Goal: Task Accomplishment & Management: Manage account settings

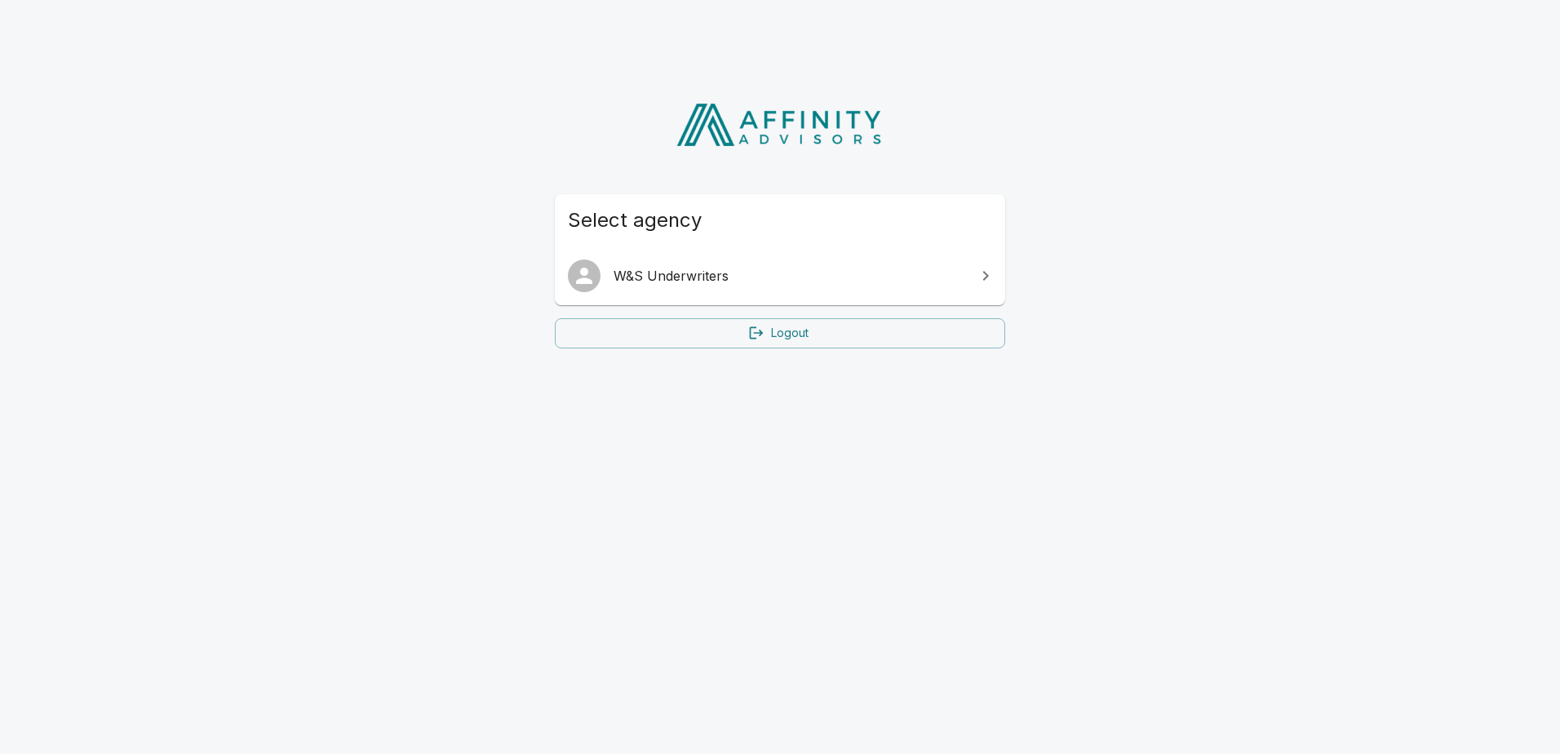
click at [735, 272] on span "W&S Underwriters" at bounding box center [789, 276] width 352 height 20
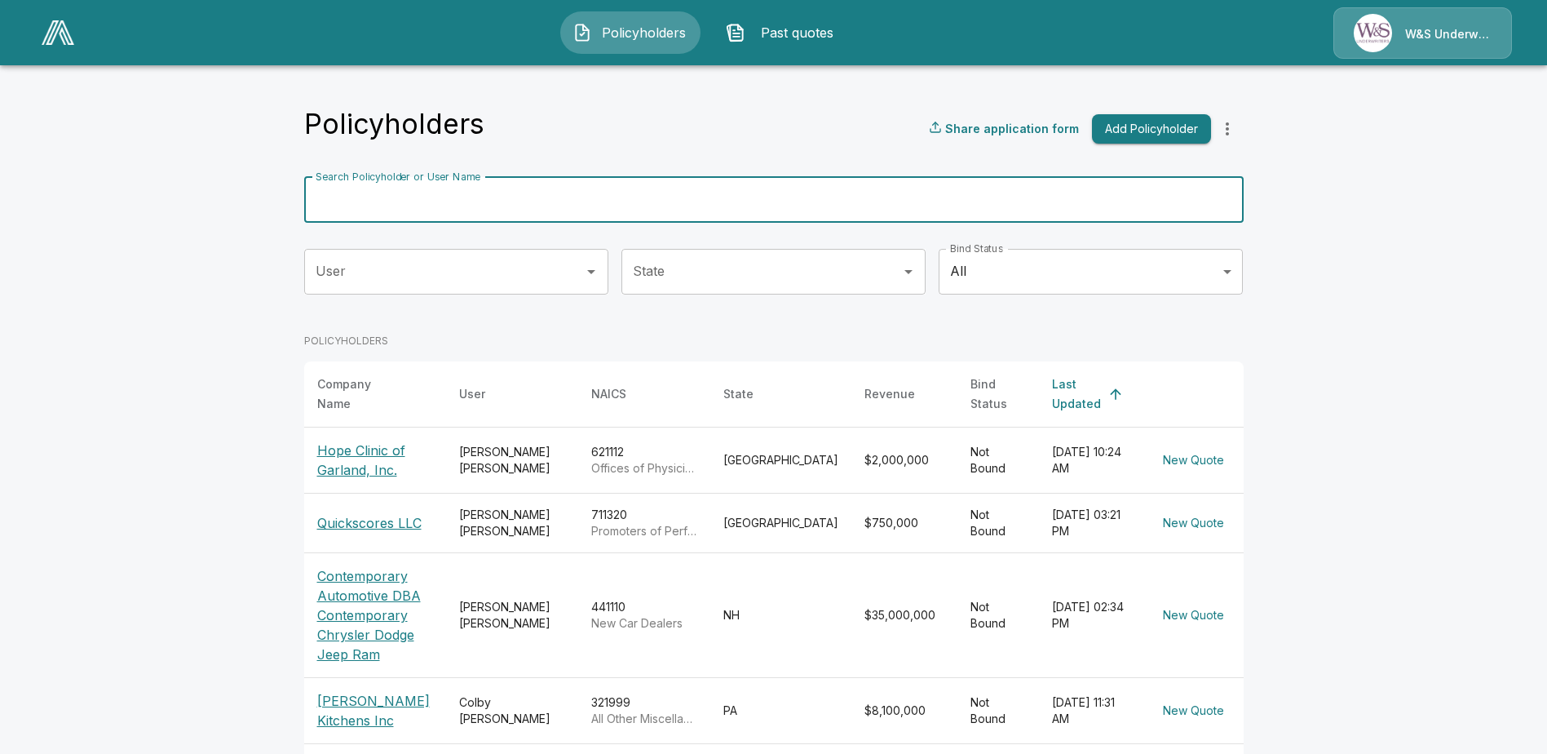
click at [409, 192] on input "Search Policyholder or User Name" at bounding box center [765, 200] width 922 height 46
type input "*******"
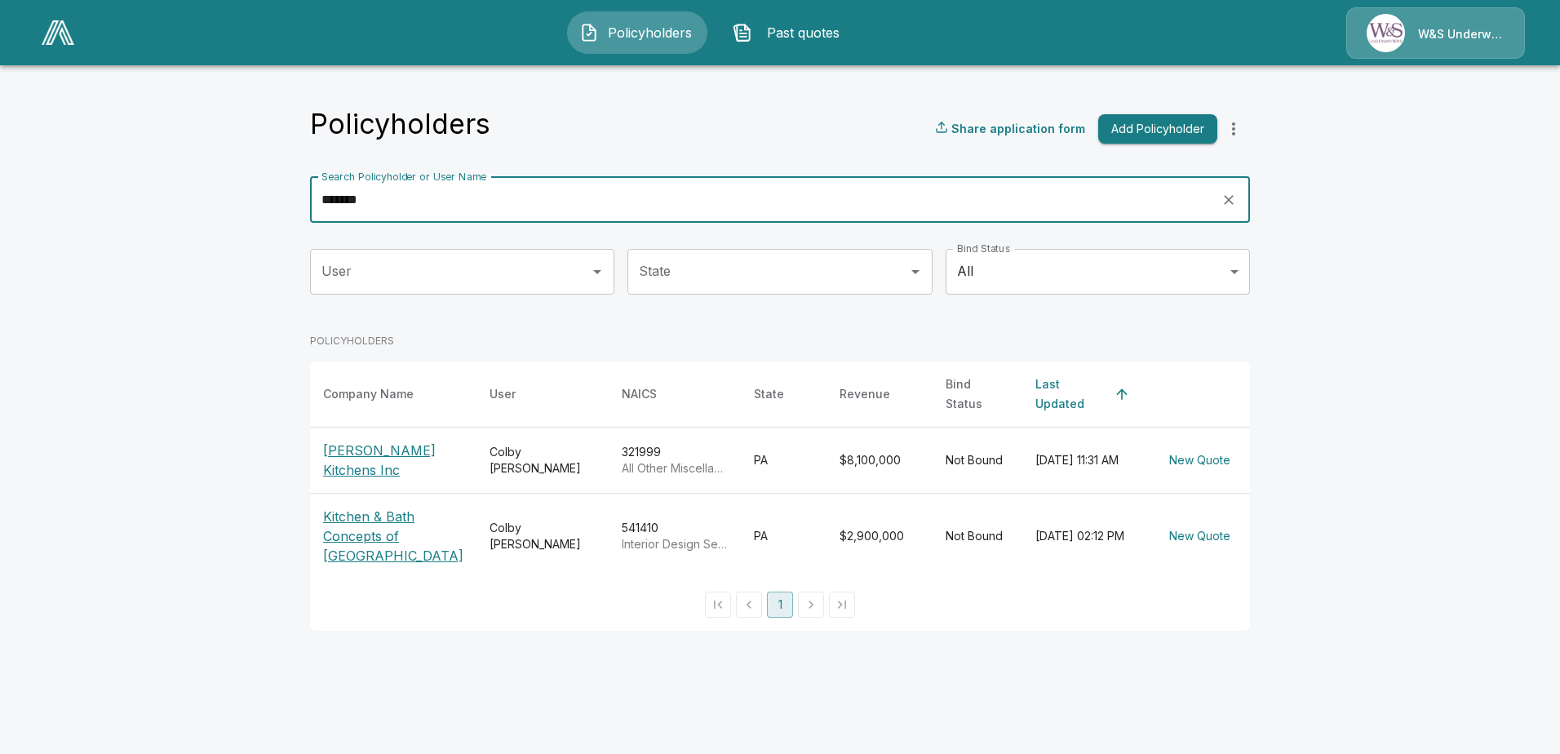
click at [361, 535] on p "Kitchen & Bath Concepts of Pittsburgh" at bounding box center [393, 536] width 140 height 59
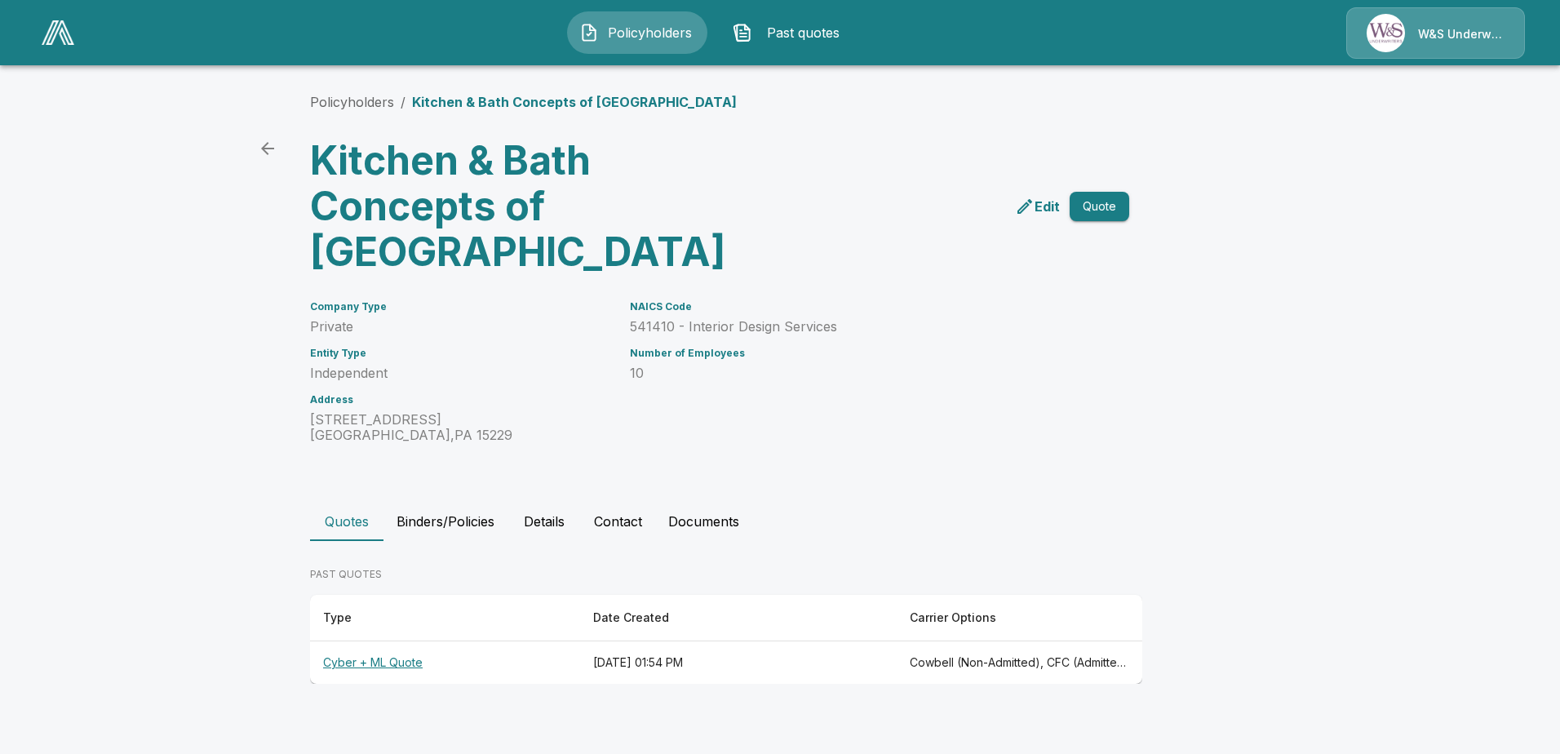
click at [403, 662] on th "Cyber + ML Quote" at bounding box center [445, 662] width 270 height 43
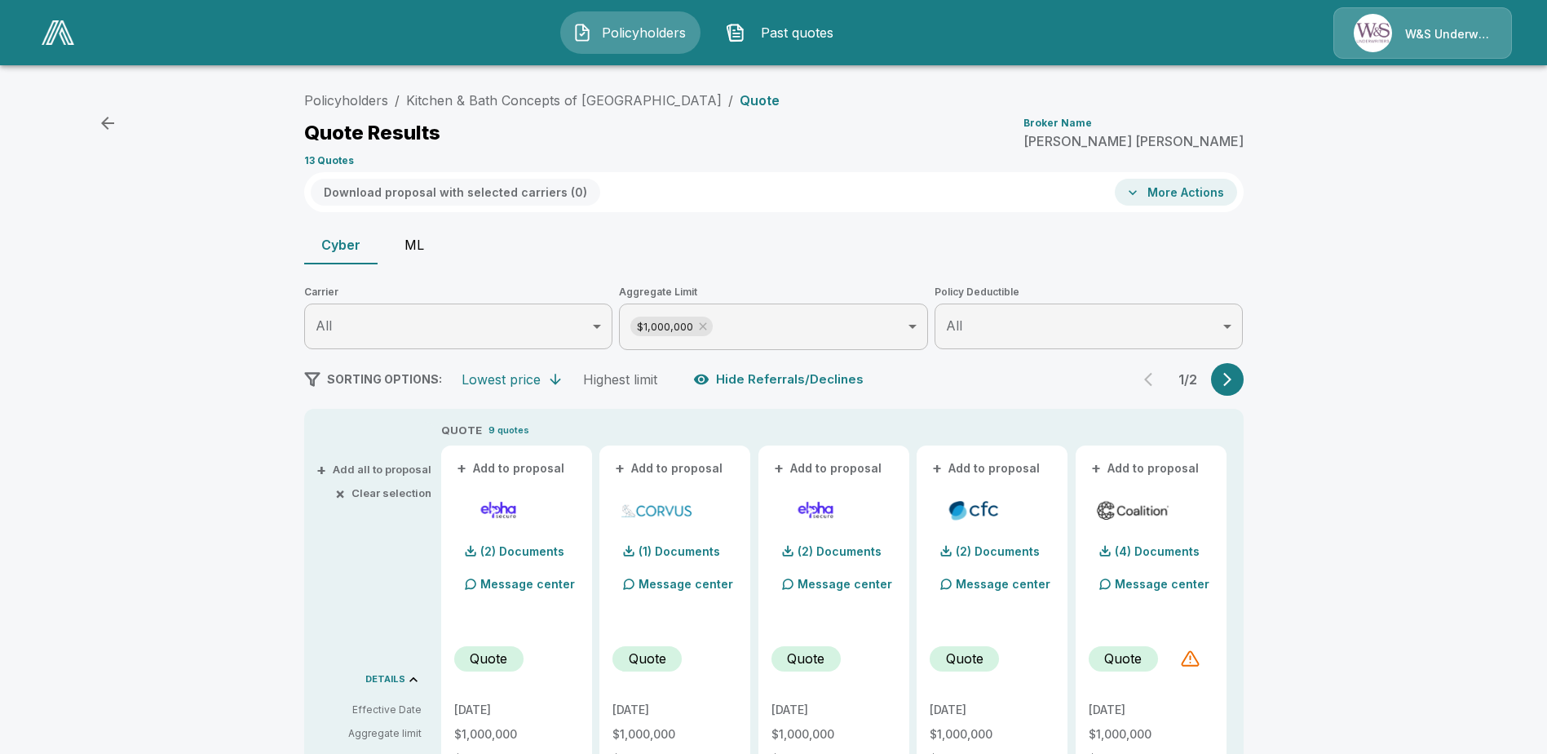
click at [1236, 383] on icon "button" at bounding box center [1227, 379] width 16 height 16
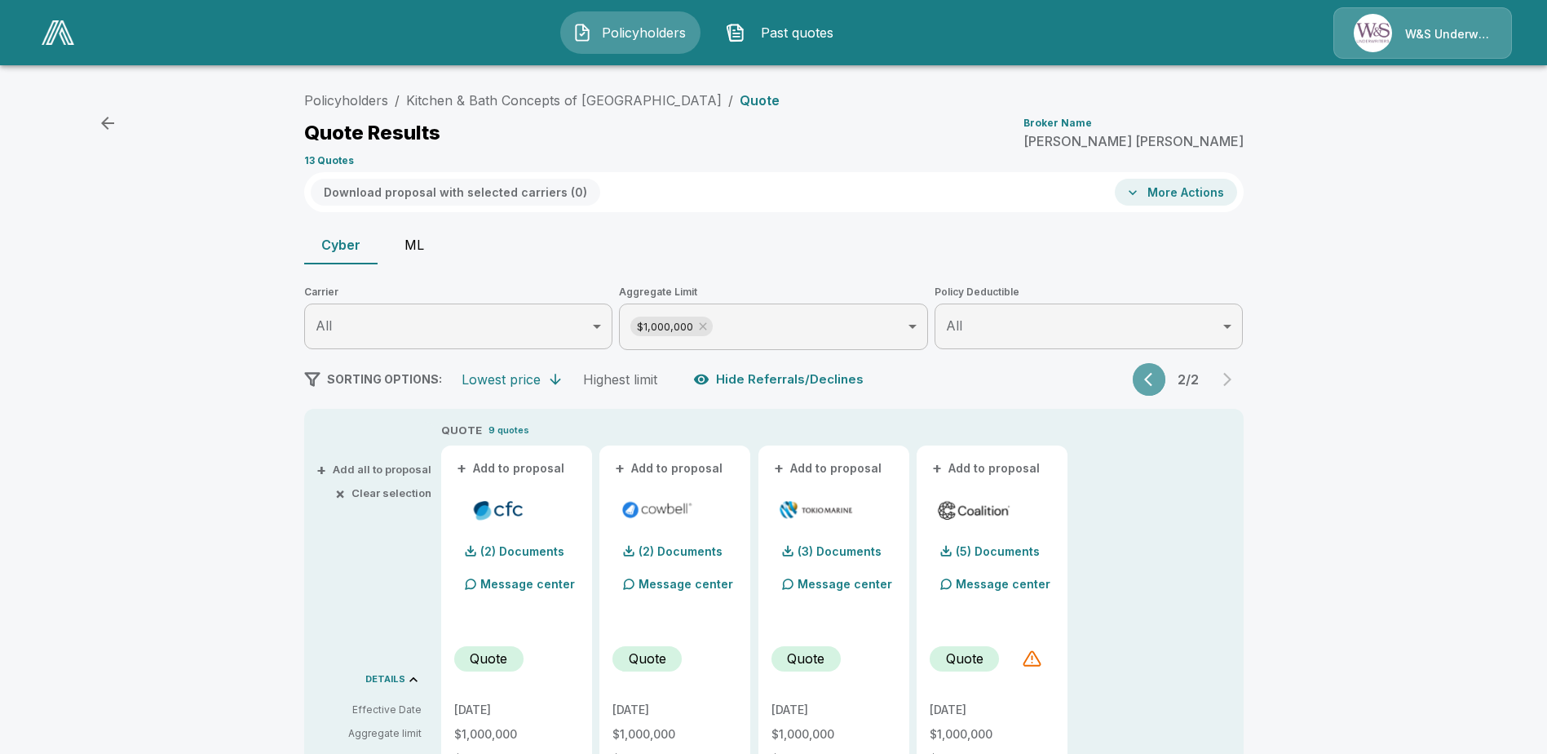
click at [1153, 384] on icon "button" at bounding box center [1148, 380] width 8 height 14
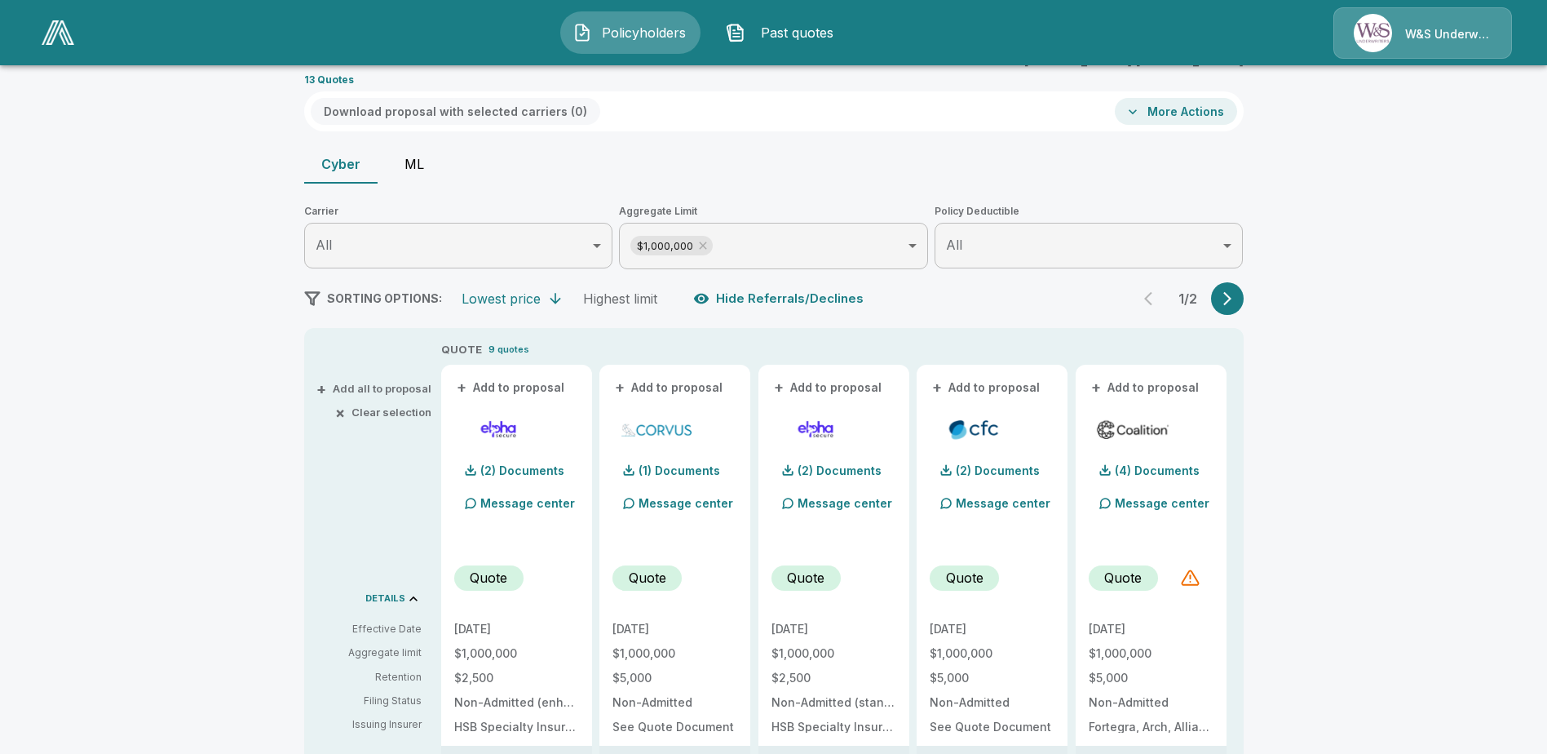
scroll to position [82, 0]
click at [420, 163] on button "ML" at bounding box center [414, 163] width 73 height 39
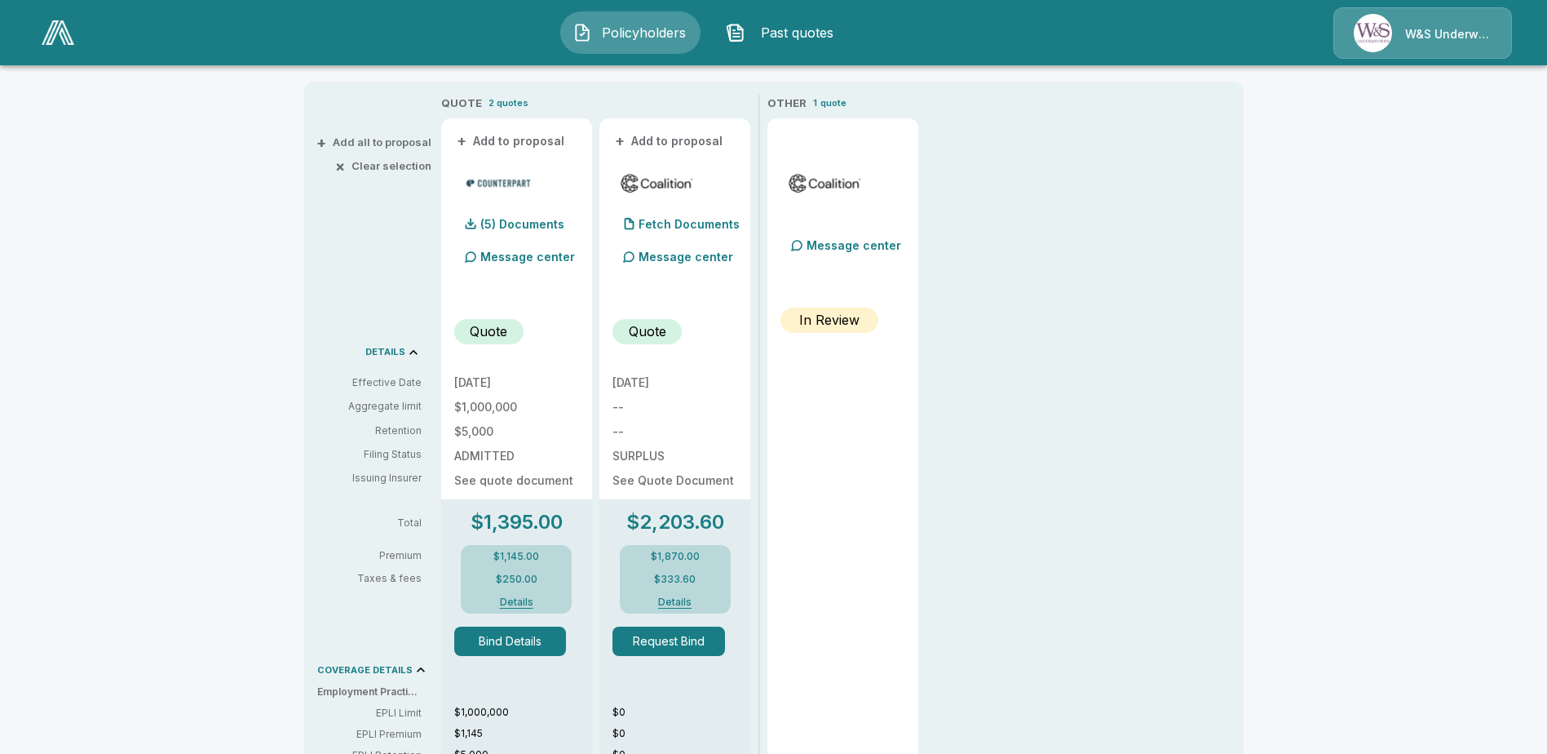
scroll to position [408, 0]
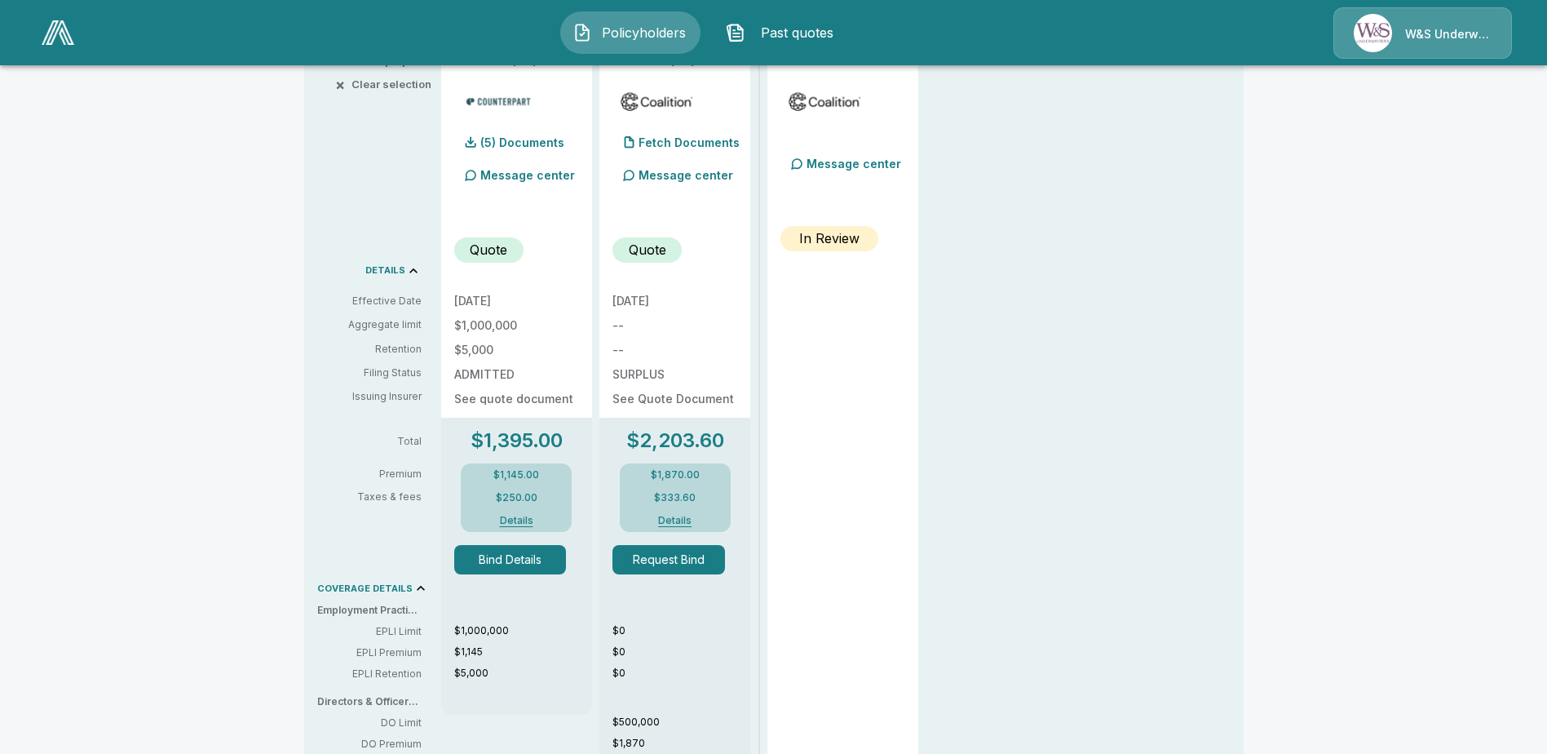
click at [521, 526] on div "$1,145.00 $250.00 Details" at bounding box center [516, 497] width 111 height 69
click at [521, 524] on button "Details" at bounding box center [516, 521] width 65 height 10
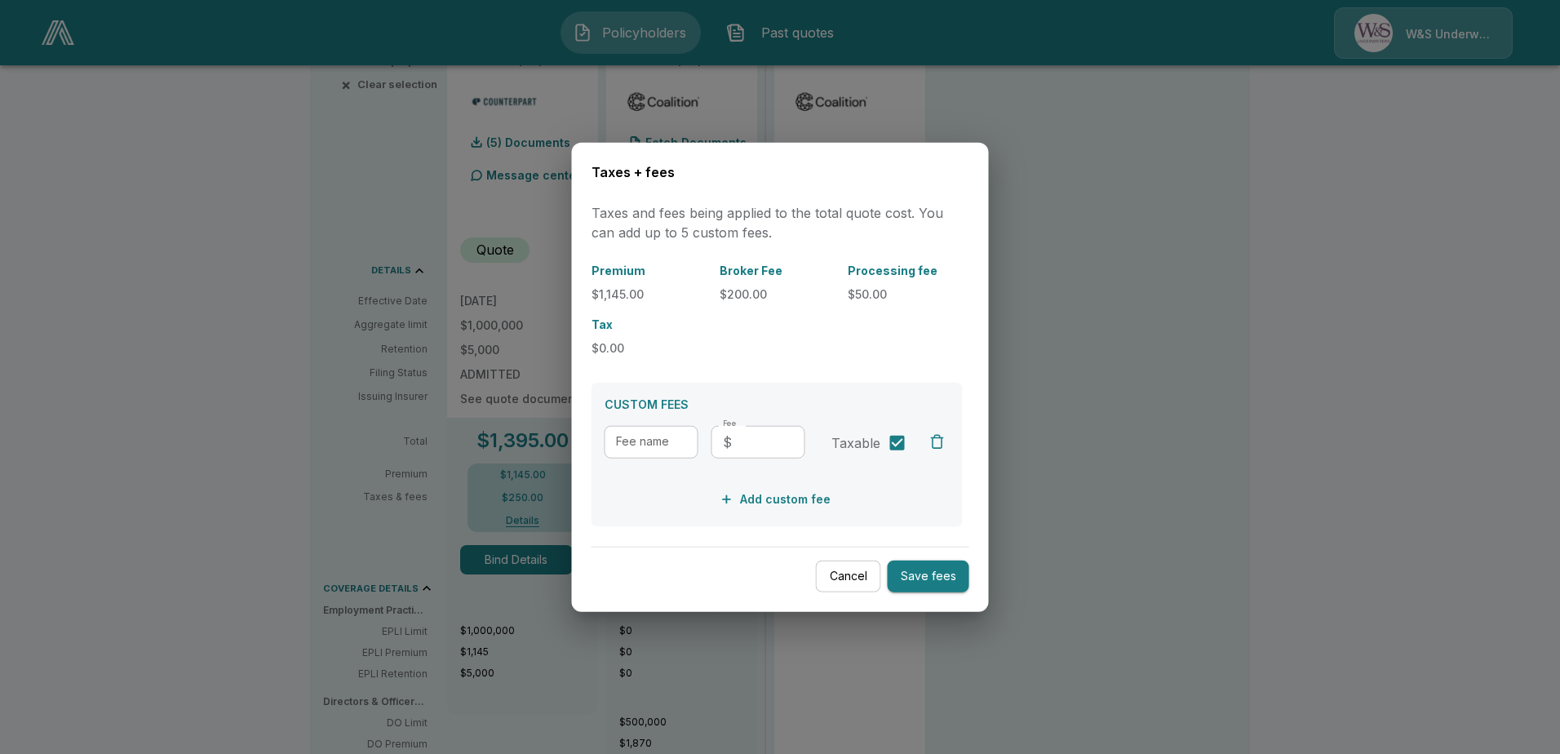
click at [872, 575] on button "Cancel" at bounding box center [848, 576] width 65 height 32
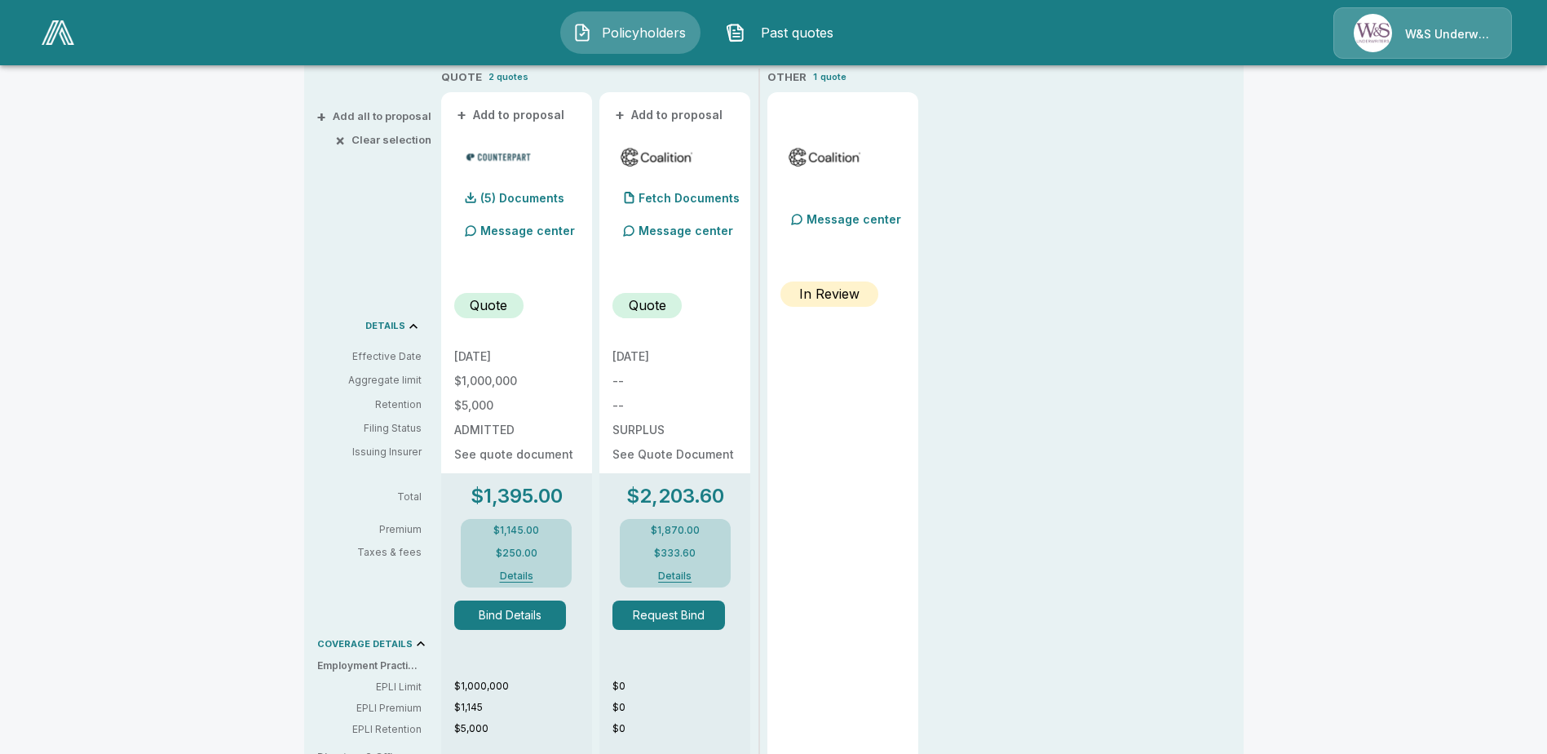
scroll to position [326, 0]
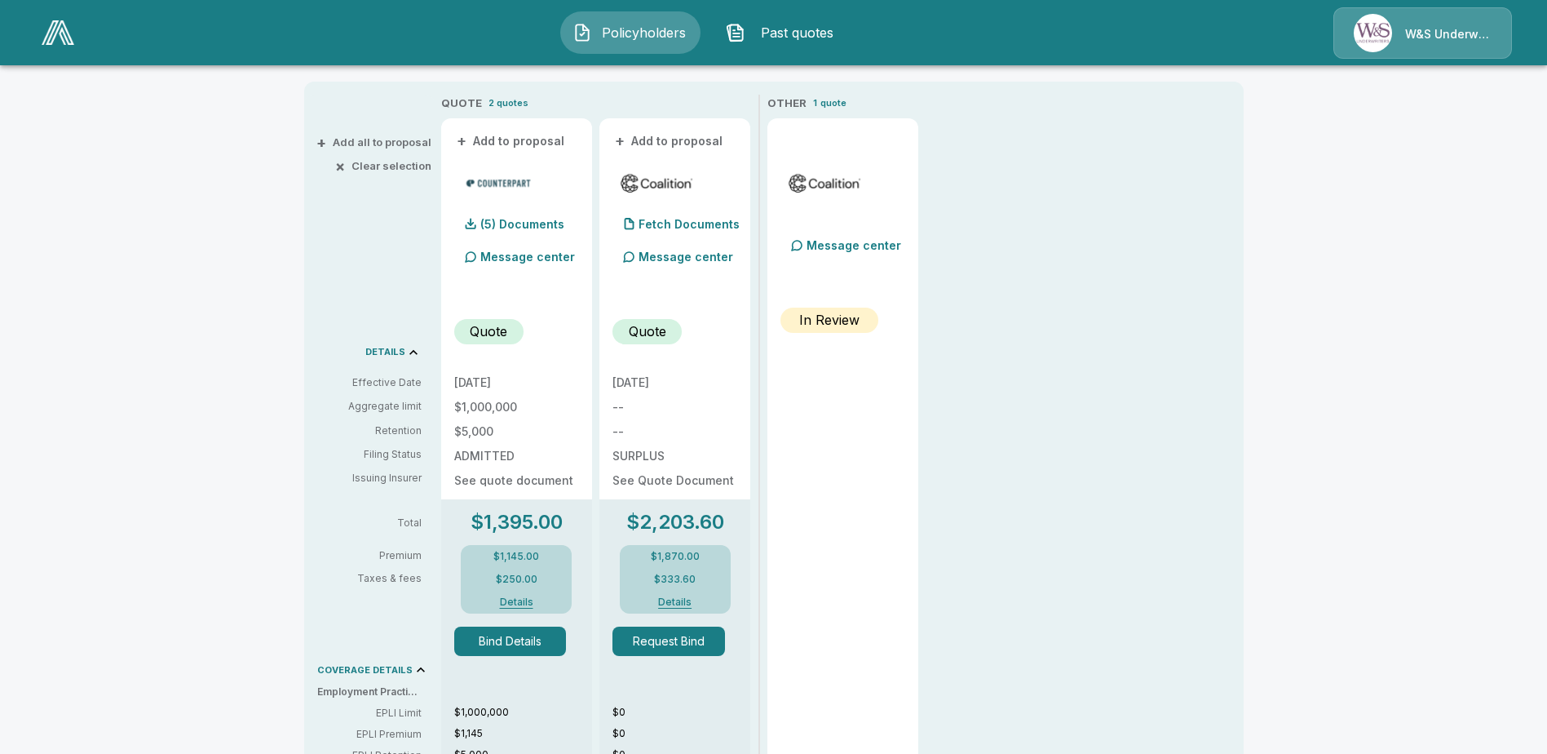
click at [505, 333] on p "Quote" at bounding box center [489, 331] width 38 height 20
click at [495, 331] on p "Quote" at bounding box center [489, 331] width 38 height 20
click at [514, 229] on p "(5) Documents" at bounding box center [522, 224] width 84 height 11
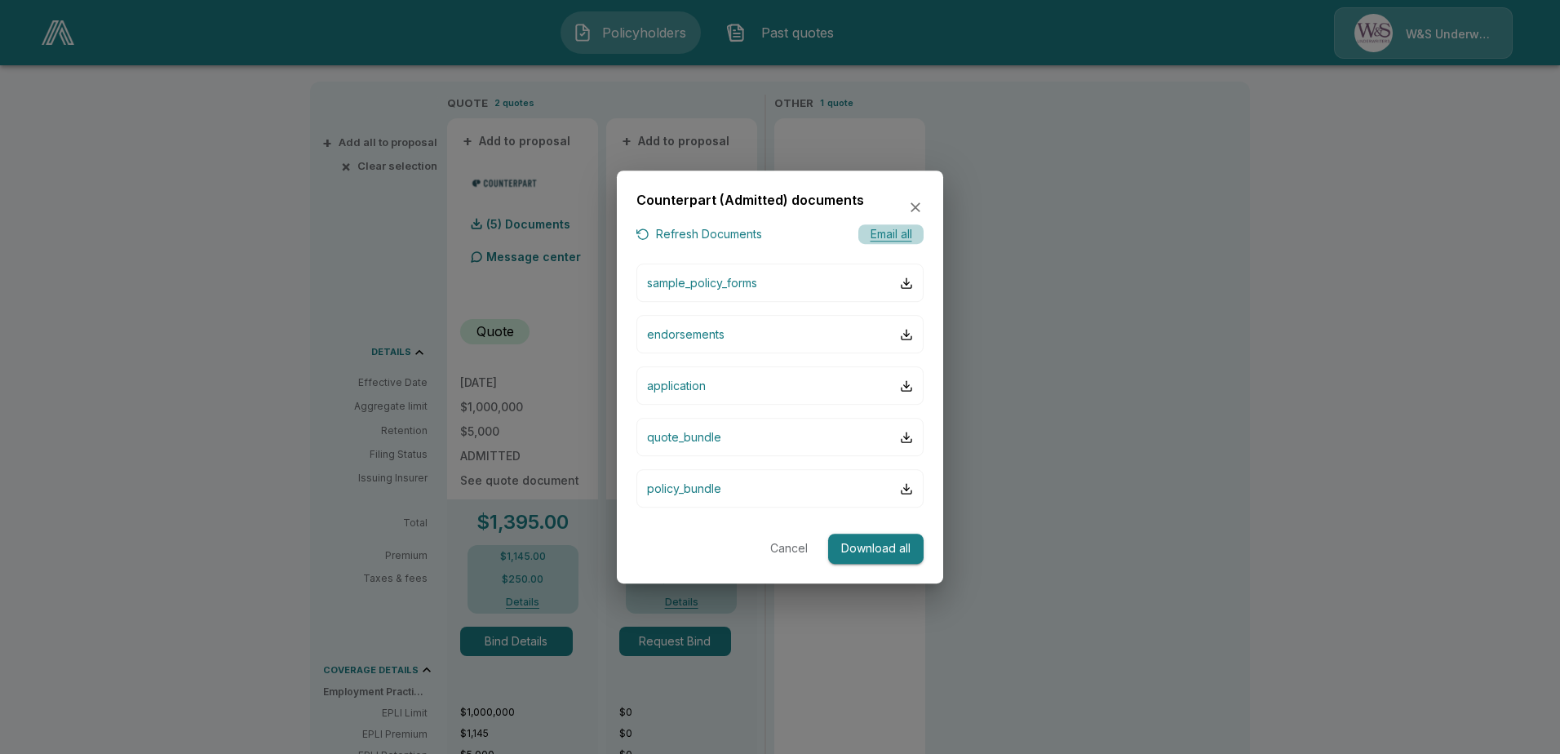
click at [877, 233] on button "Email all" at bounding box center [890, 234] width 65 height 20
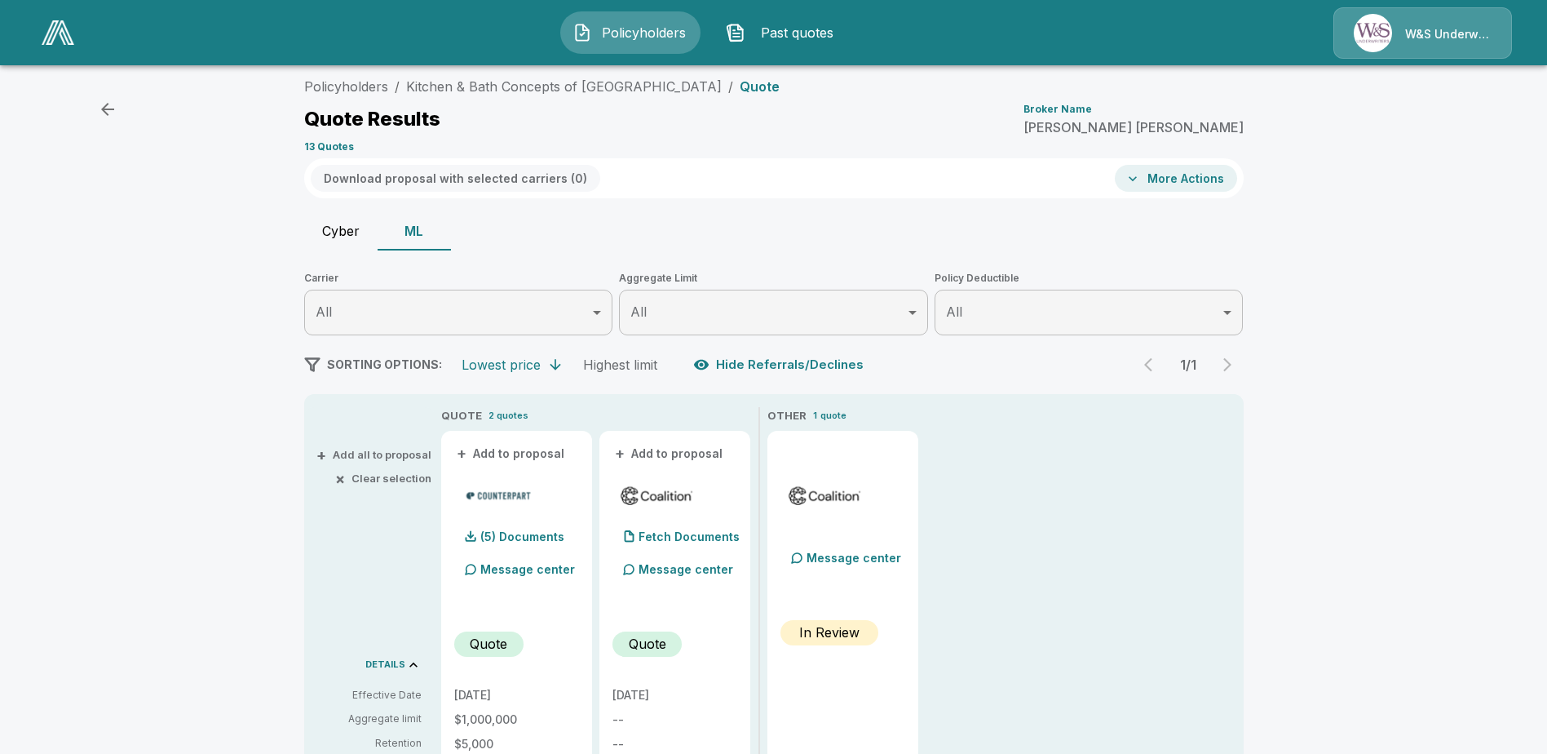
scroll to position [0, 0]
